Goal: Information Seeking & Learning: Understand process/instructions

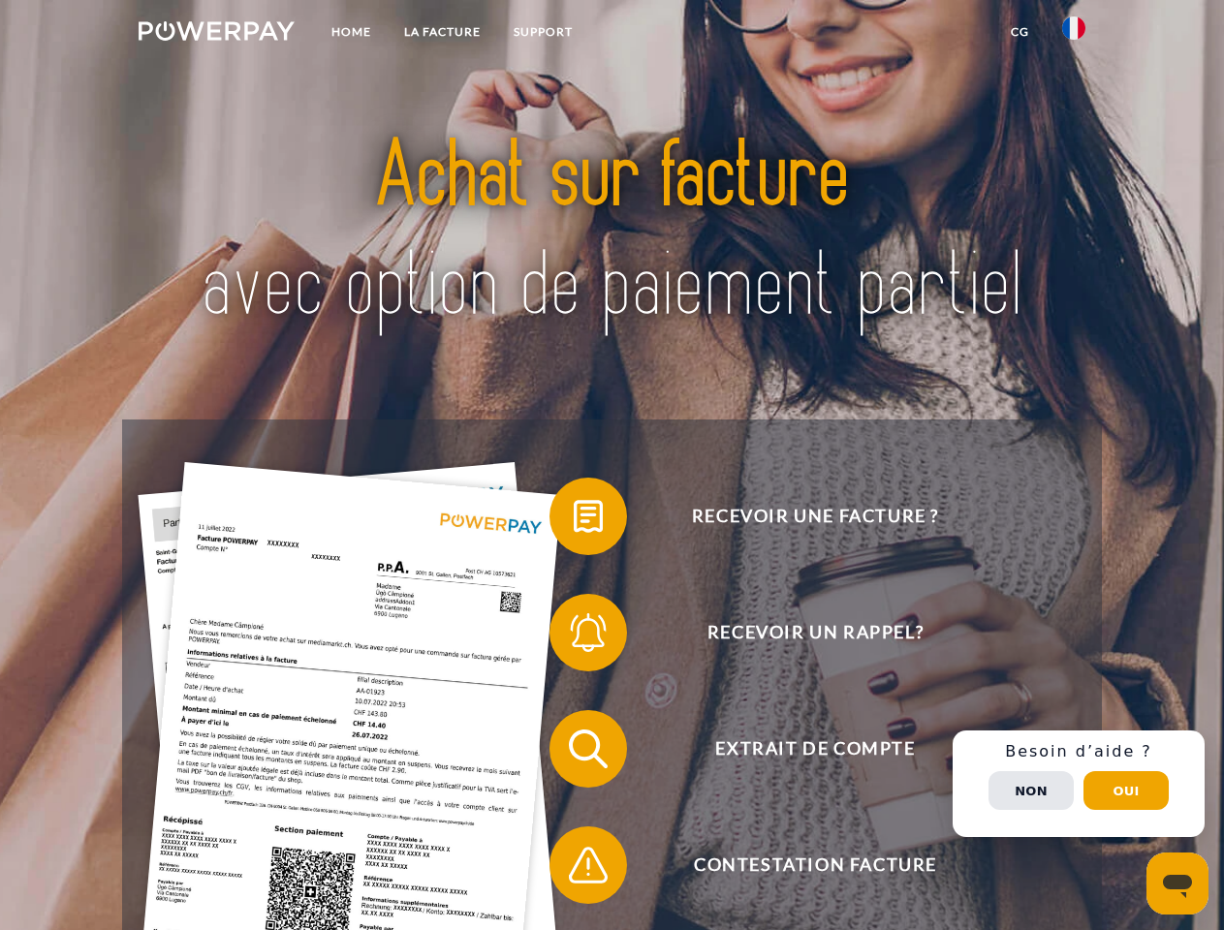
click at [216, 34] on img at bounding box center [217, 30] width 156 height 19
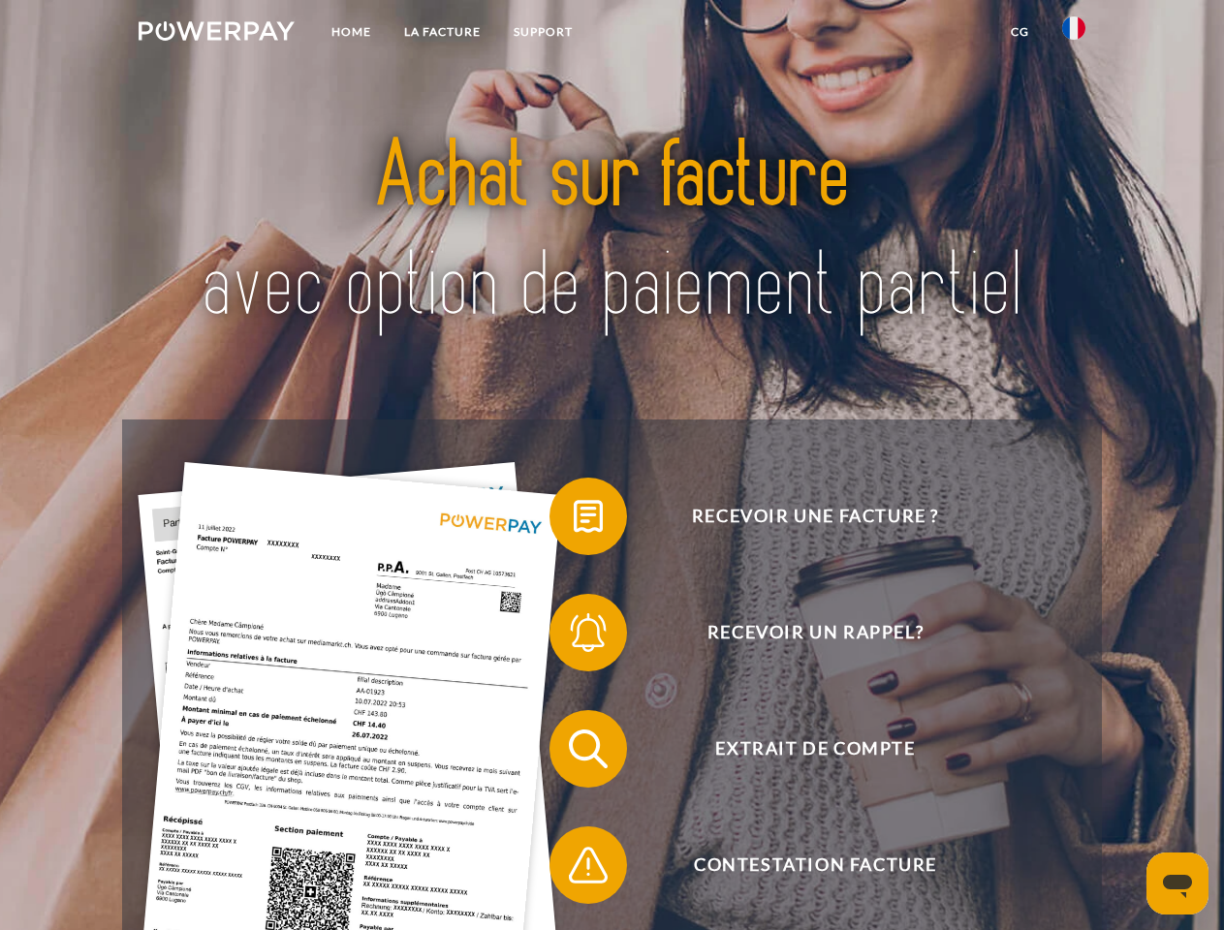
click at [1074, 34] on img at bounding box center [1073, 27] width 23 height 23
click at [1019, 32] on link "CG" at bounding box center [1019, 32] width 51 height 35
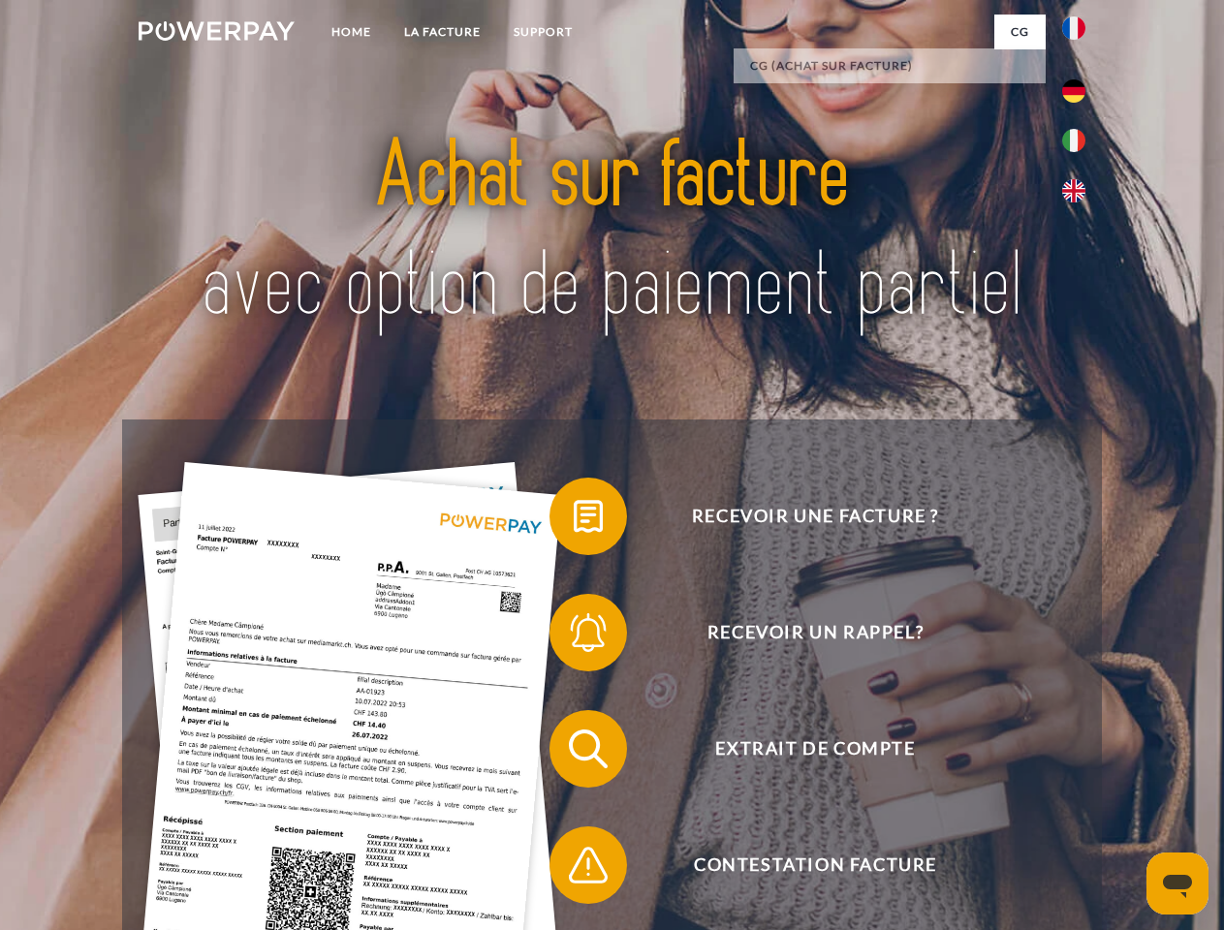
click at [574, 520] on span at bounding box center [559, 516] width 97 height 97
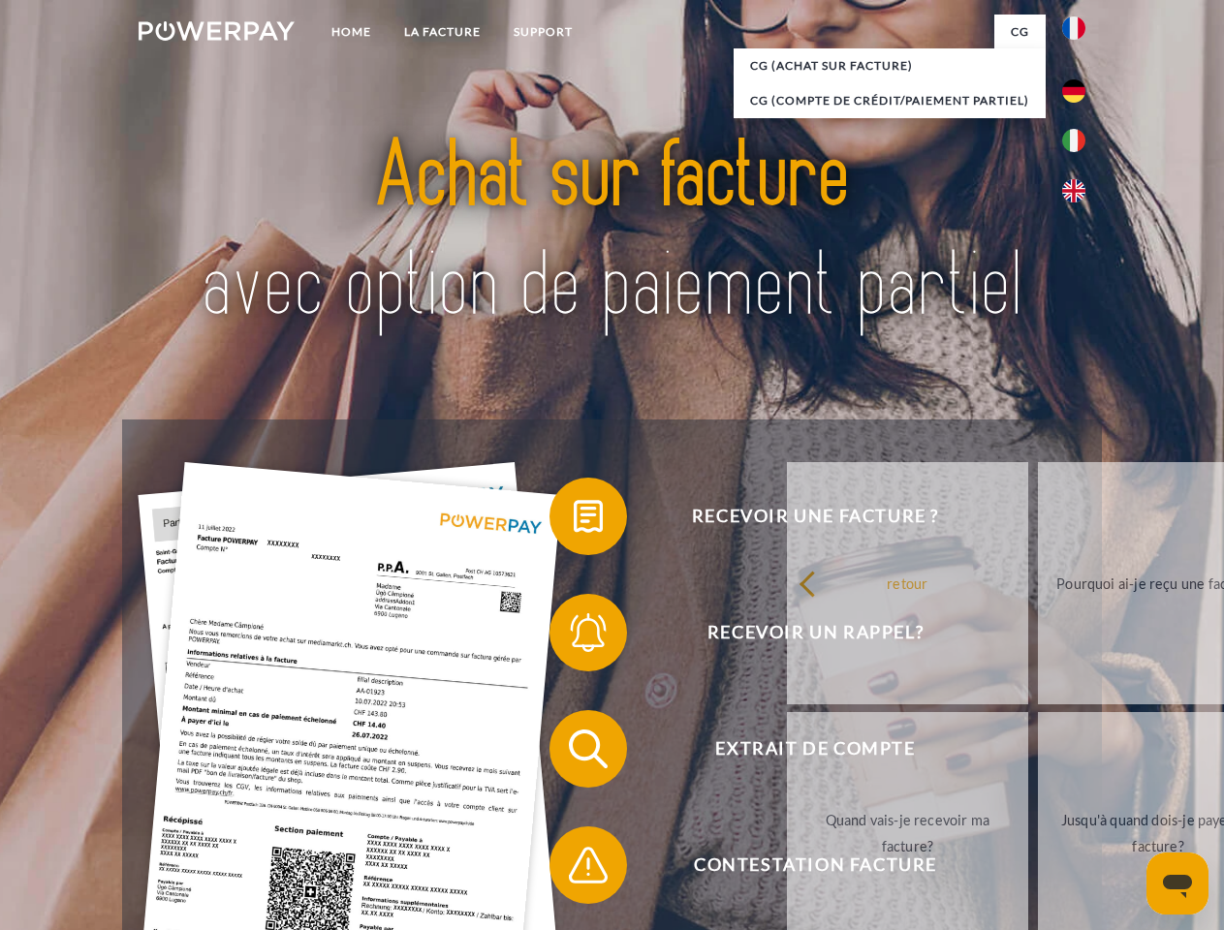
click at [574, 637] on span at bounding box center [559, 632] width 97 height 97
click at [1038, 753] on link "Jusqu'à quand dois-je payer ma facture?" at bounding box center [1158, 833] width 241 height 242
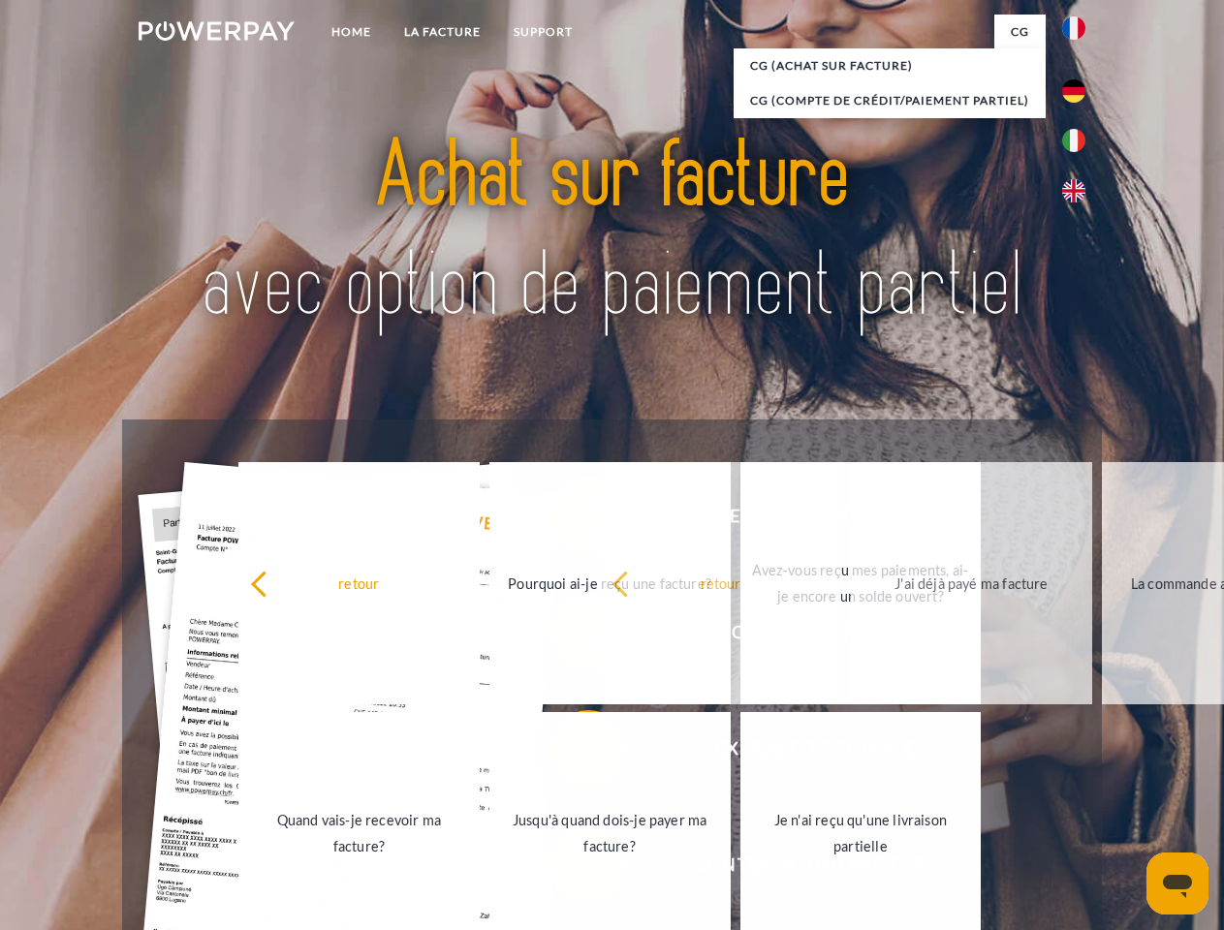
click at [574, 869] on span at bounding box center [559, 865] width 97 height 97
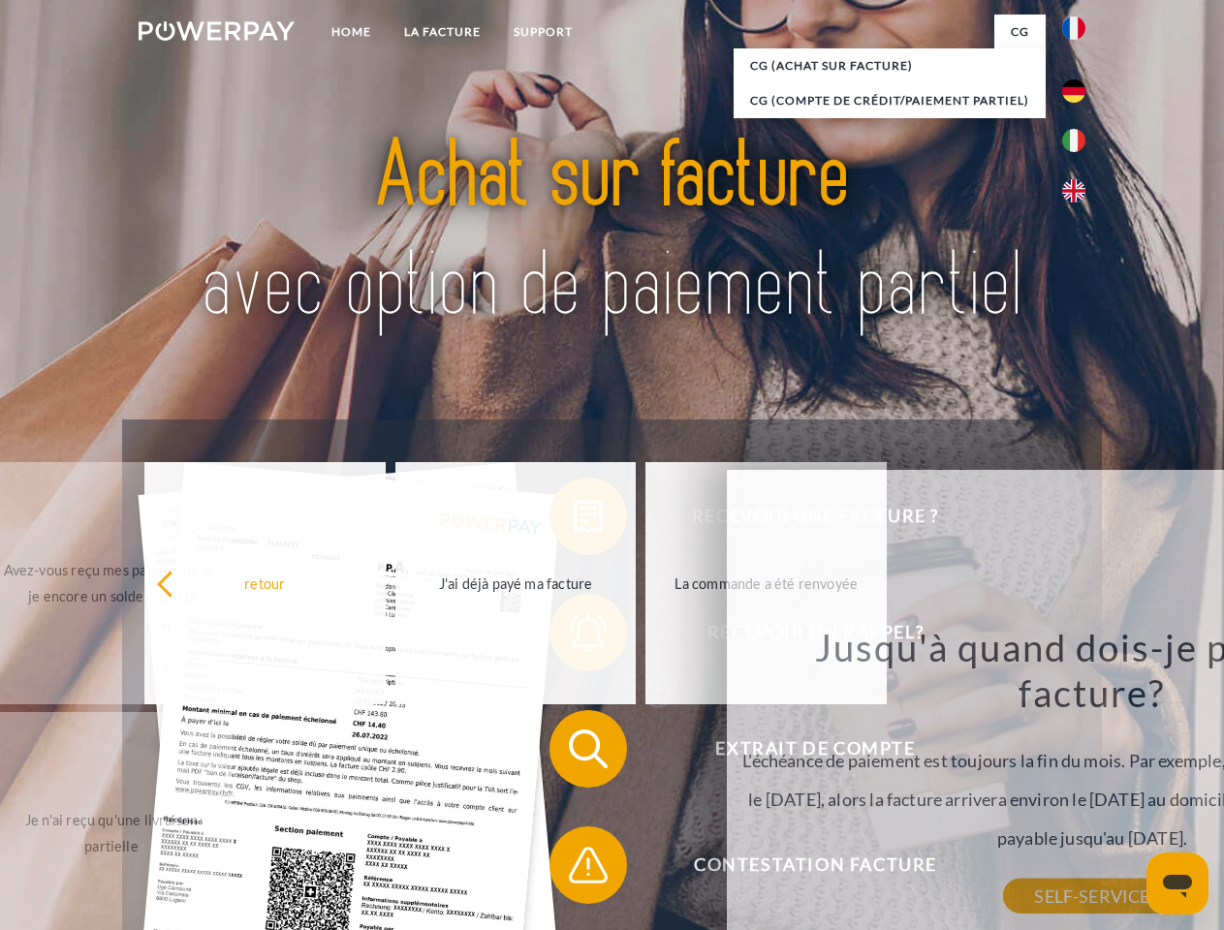
click at [1078, 784] on div "Recevoir une facture ? Recevoir un rappel? Extrait de compte retour" at bounding box center [611, 807] width 979 height 775
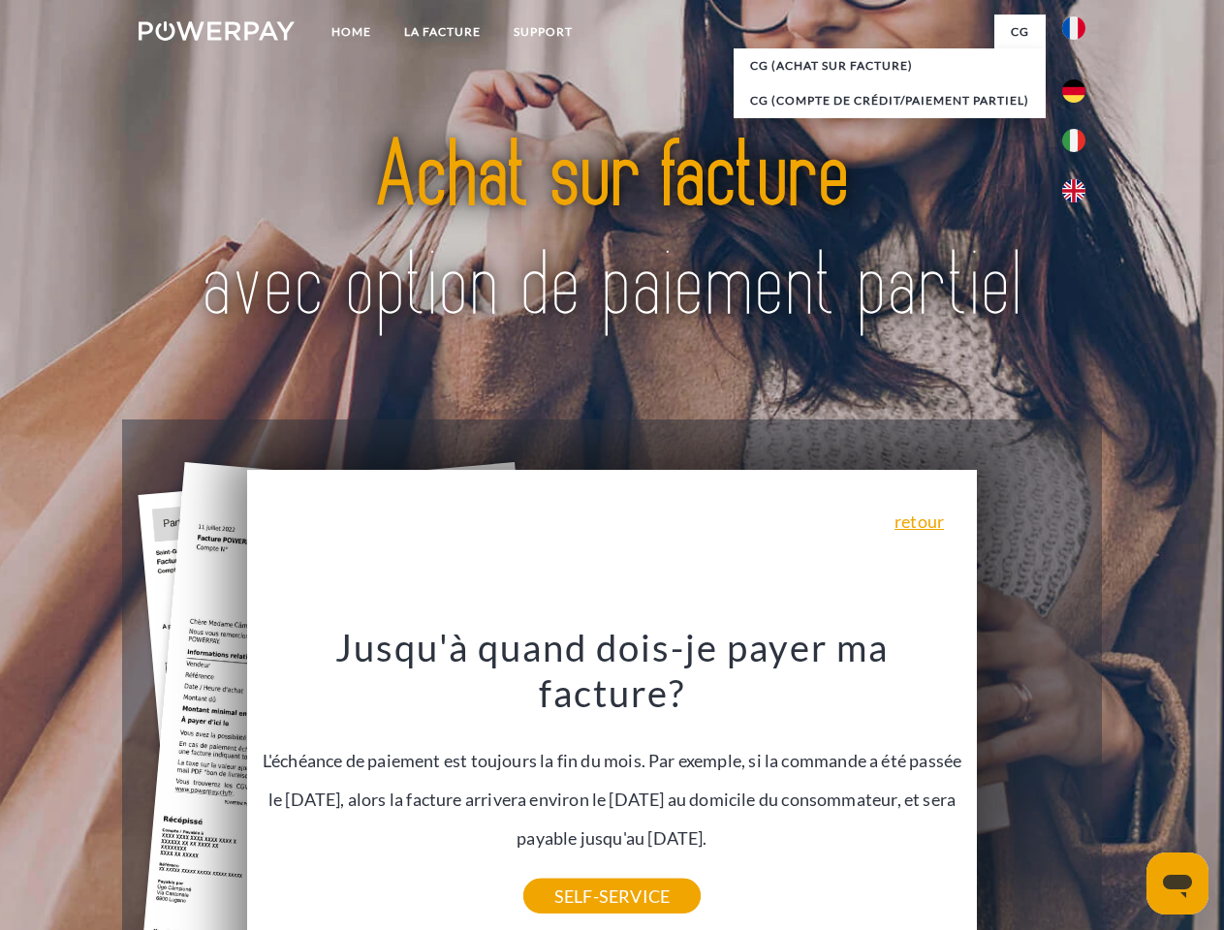
click at [1031, 788] on span "Extrait de compte" at bounding box center [815, 749] width 475 height 78
click at [1126, 791] on header "Home LA FACTURE Support" at bounding box center [612, 669] width 1224 height 1338
